Goal: Information Seeking & Learning: Find specific fact

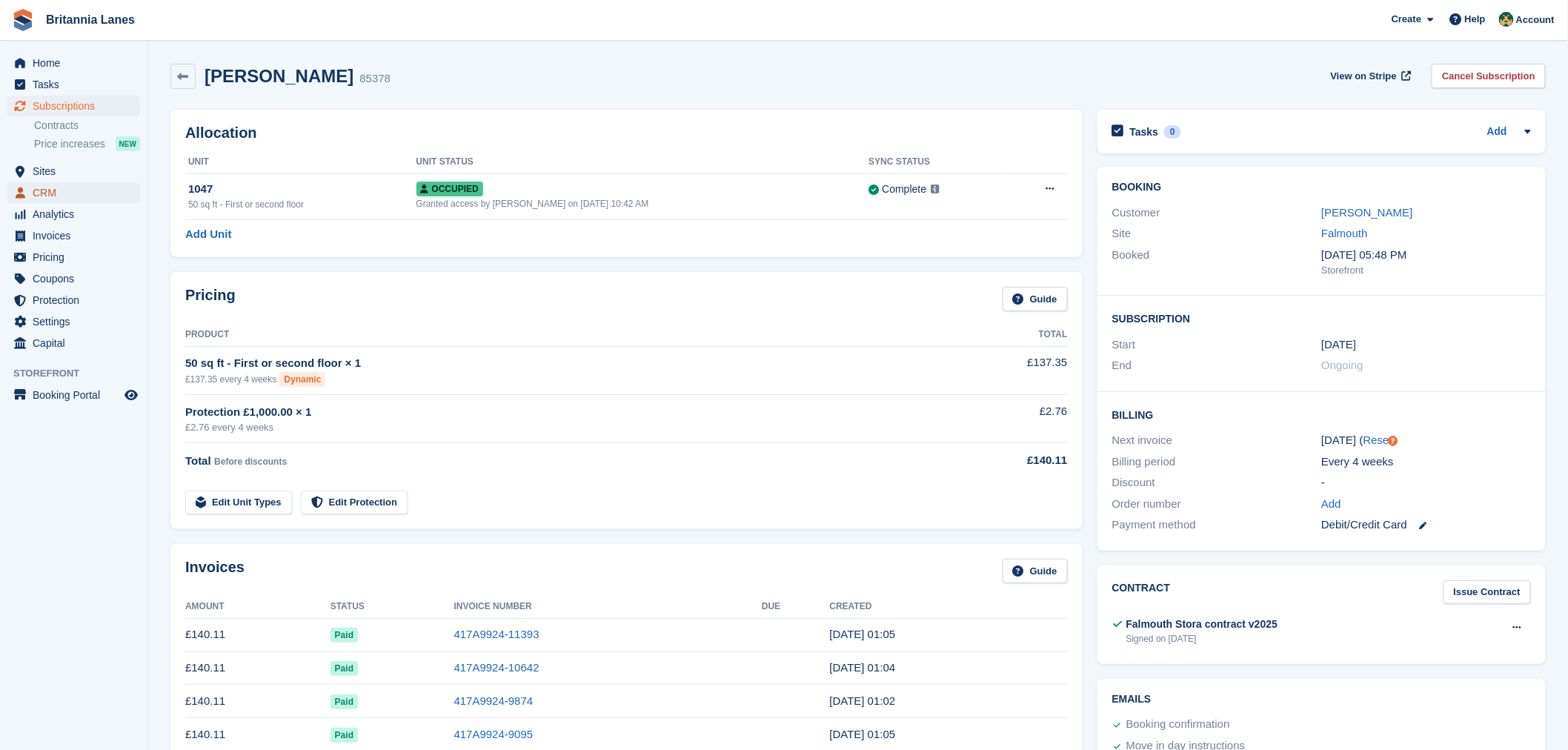
click at [72, 184] on span "CRM" at bounding box center [76, 192] width 89 height 21
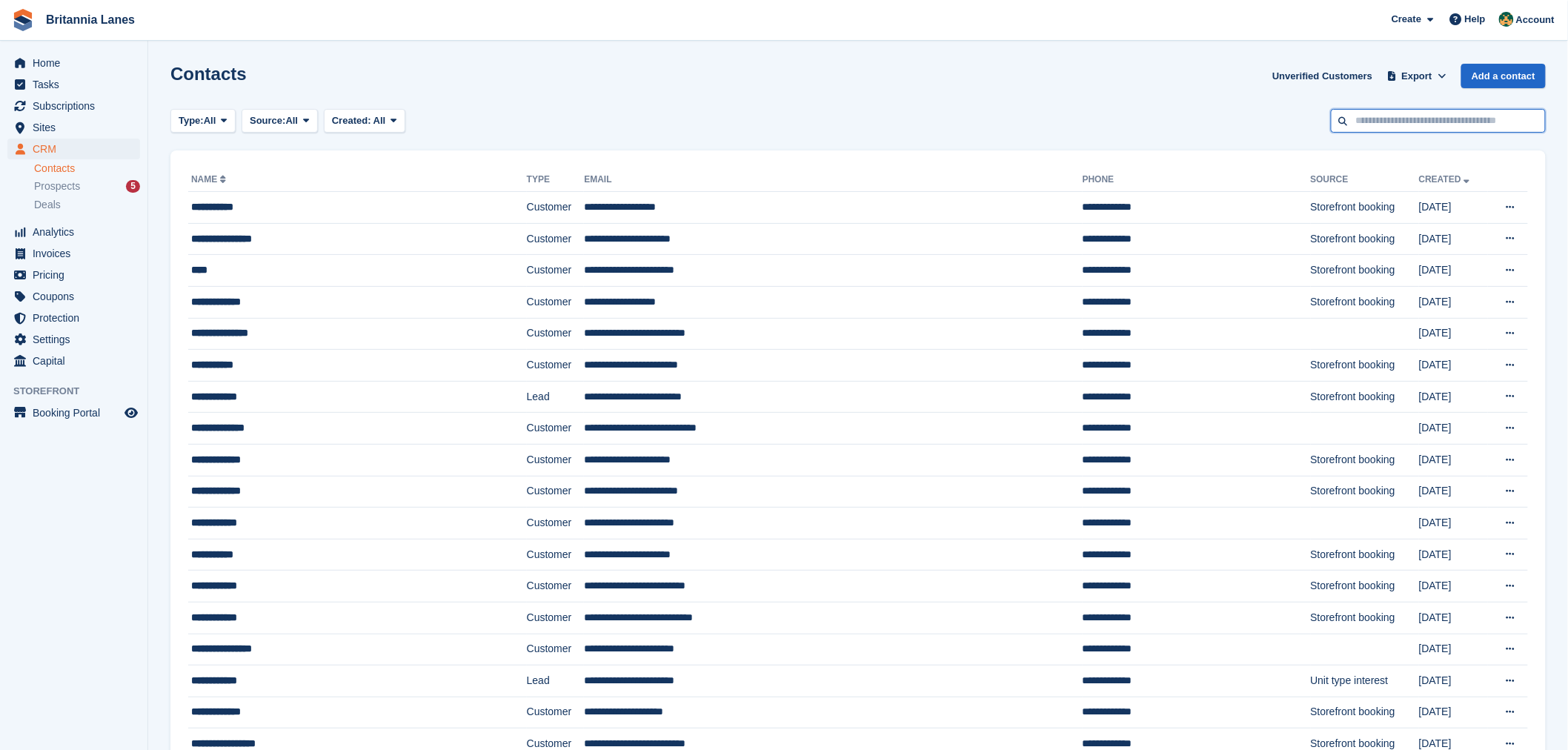
click at [1378, 120] on input "text" at bounding box center [1437, 121] width 215 height 24
type input "***"
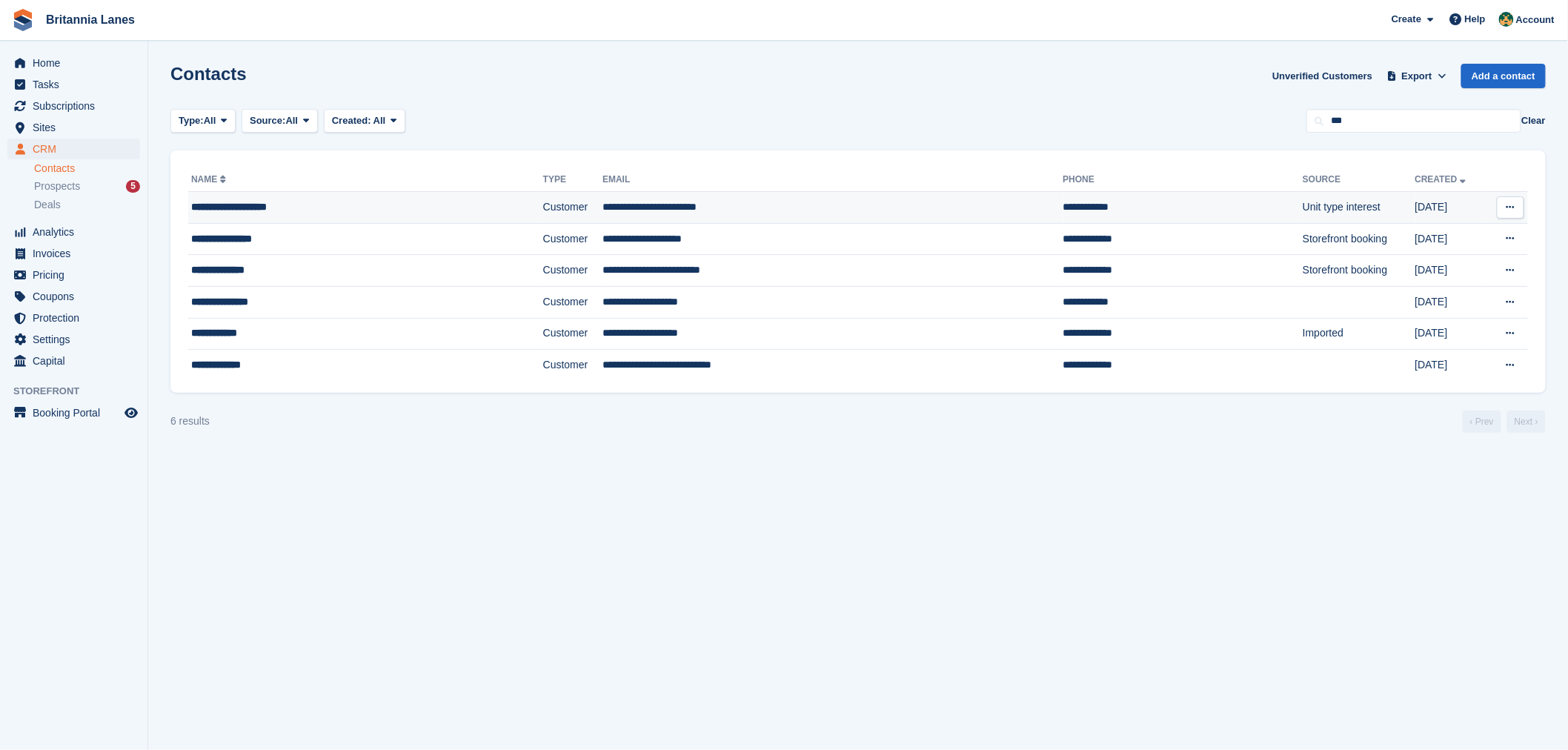
click at [391, 206] on div "**********" at bounding box center [324, 206] width 266 height 15
